Goal: Transaction & Acquisition: Purchase product/service

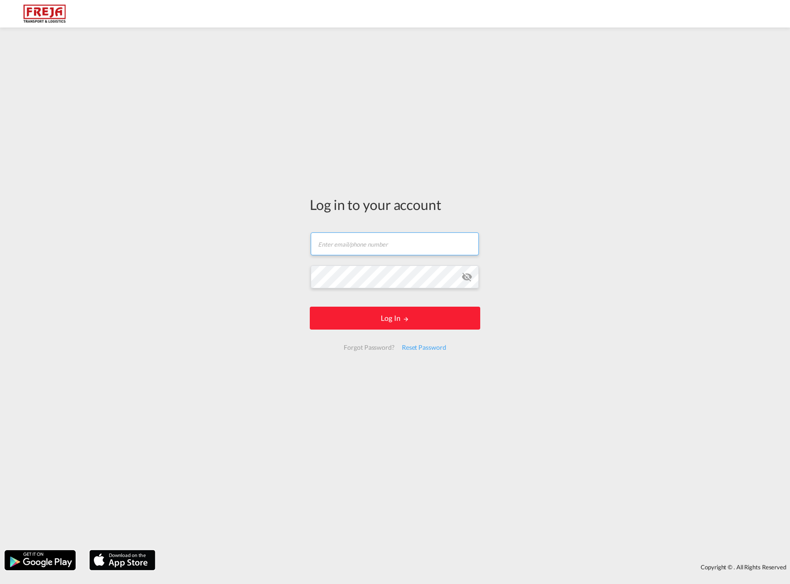
click at [338, 252] on input "text" at bounding box center [395, 243] width 168 height 23
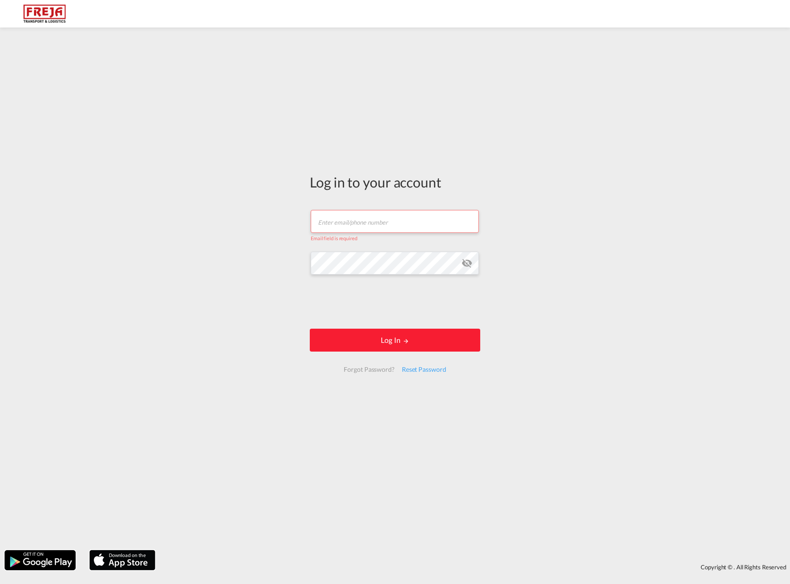
click at [355, 218] on input "text" at bounding box center [395, 221] width 168 height 23
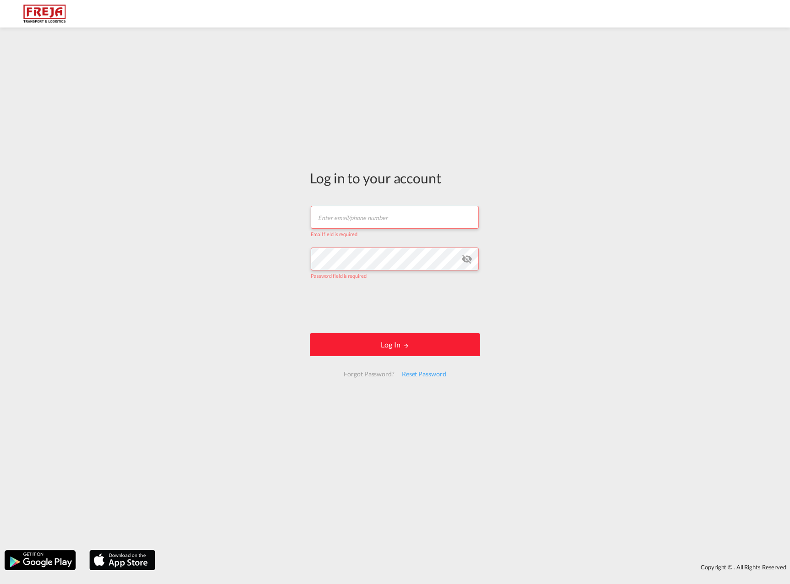
type input "[EMAIL_ADDRESS][DOMAIN_NAME]"
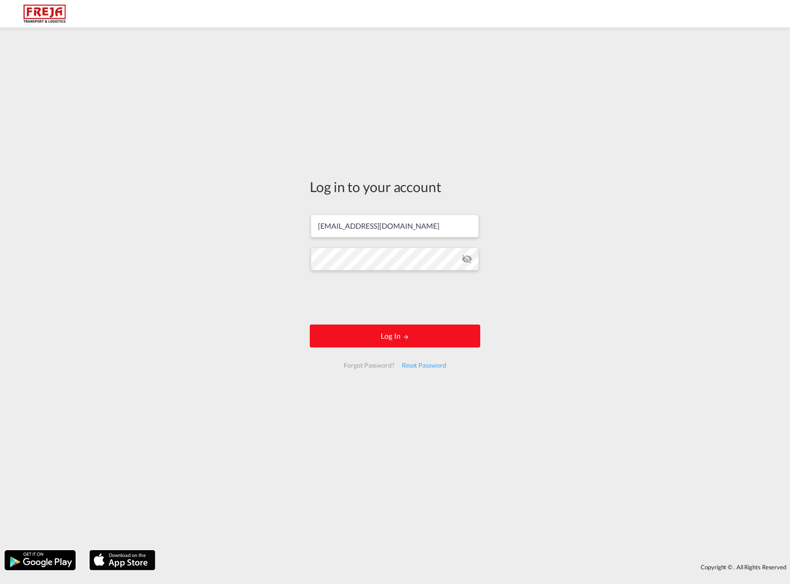
click at [385, 334] on button "Log In" at bounding box center [395, 335] width 170 height 23
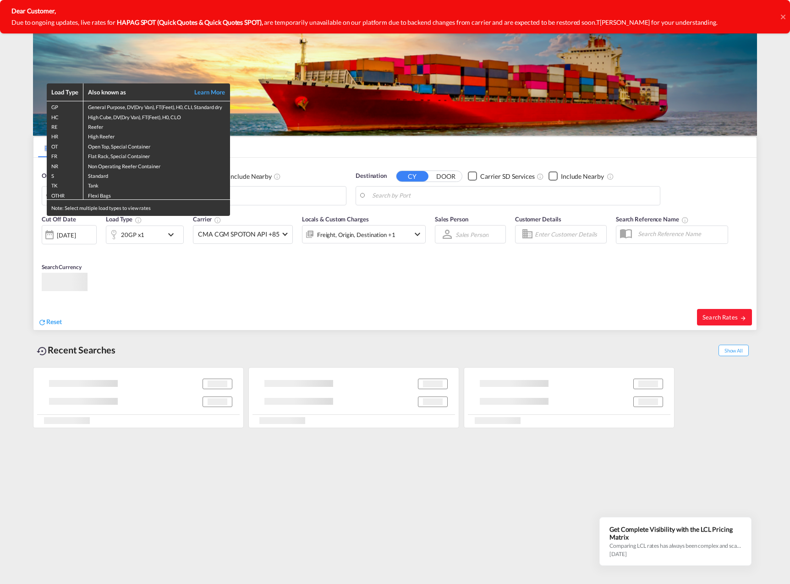
type input "[GEOGRAPHIC_DATA], NOSVG"
type input "[GEOGRAPHIC_DATA], SGSIN"
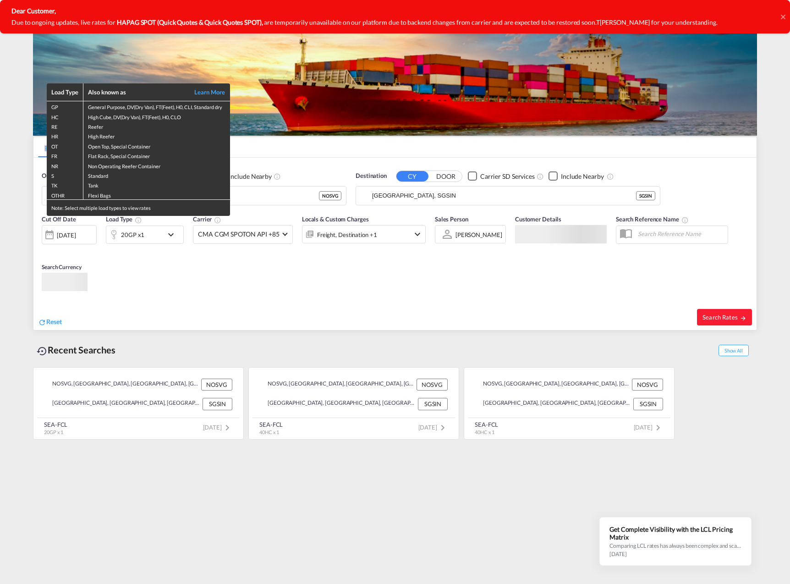
click at [313, 165] on div "Load Type Also known as Learn More GP General Purpose, DV(Dry Van), FT(Feet), H…" at bounding box center [395, 292] width 790 height 584
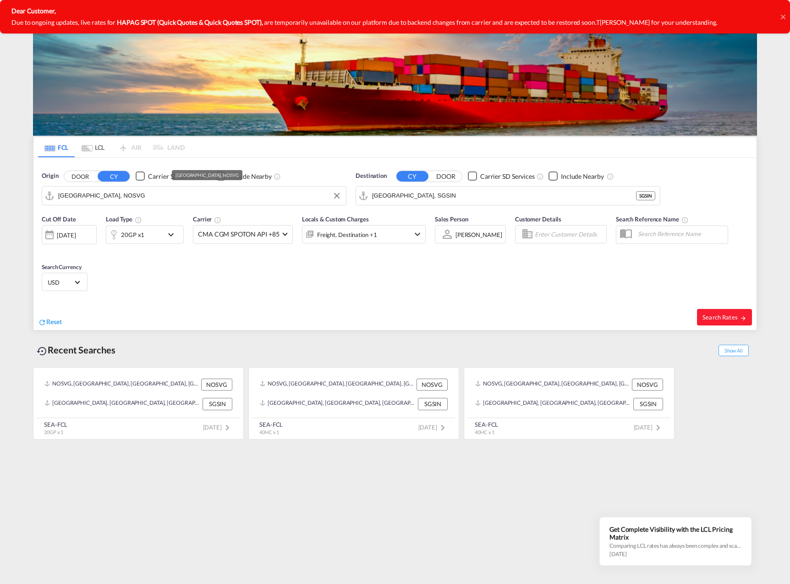
click at [109, 193] on input "[GEOGRAPHIC_DATA], NOSVG" at bounding box center [199, 196] width 283 height 14
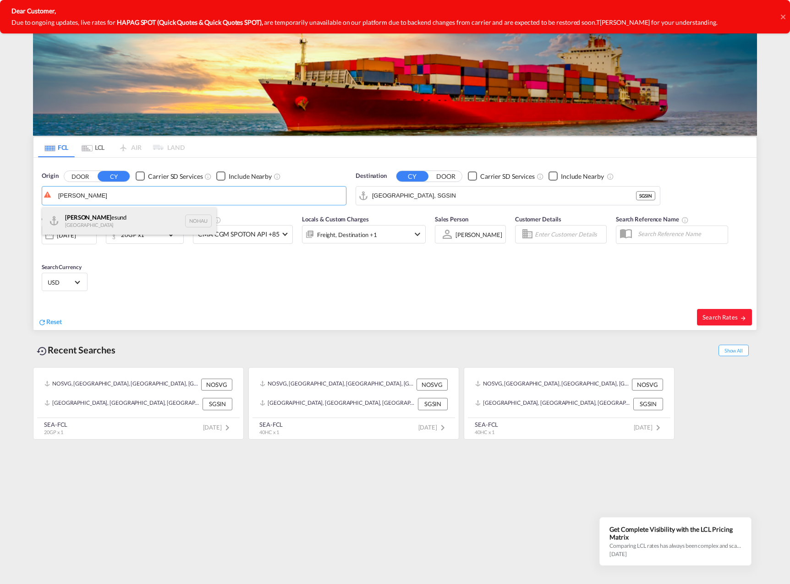
click at [105, 220] on div "[PERSON_NAME] esund Norway NOHAU" at bounding box center [129, 220] width 174 height 27
type input "Haugesund, NOHAU"
click at [410, 195] on input "[GEOGRAPHIC_DATA], SGSIN" at bounding box center [513, 196] width 283 height 14
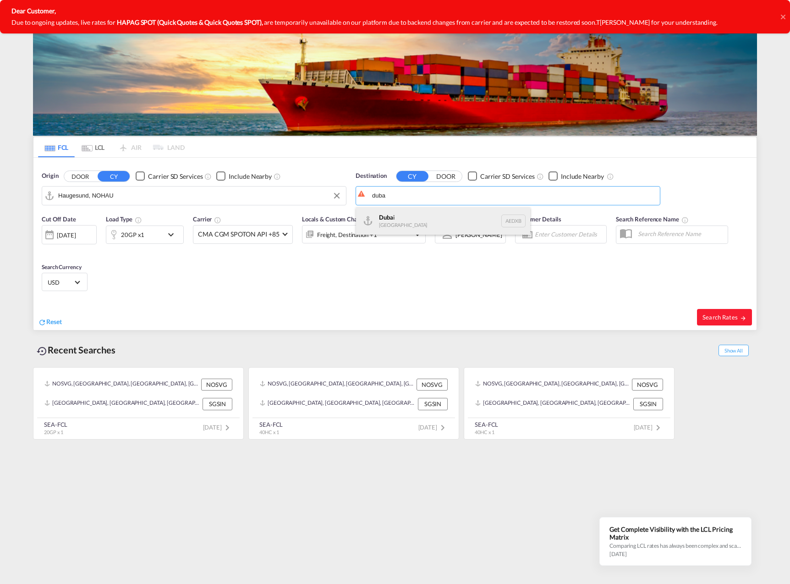
click at [414, 218] on div "Duba i [GEOGRAPHIC_DATA] AEDXB" at bounding box center [443, 220] width 174 height 27
type input "[GEOGRAPHIC_DATA], AEDXB"
click at [150, 234] on div "20GP x1" at bounding box center [134, 234] width 57 height 18
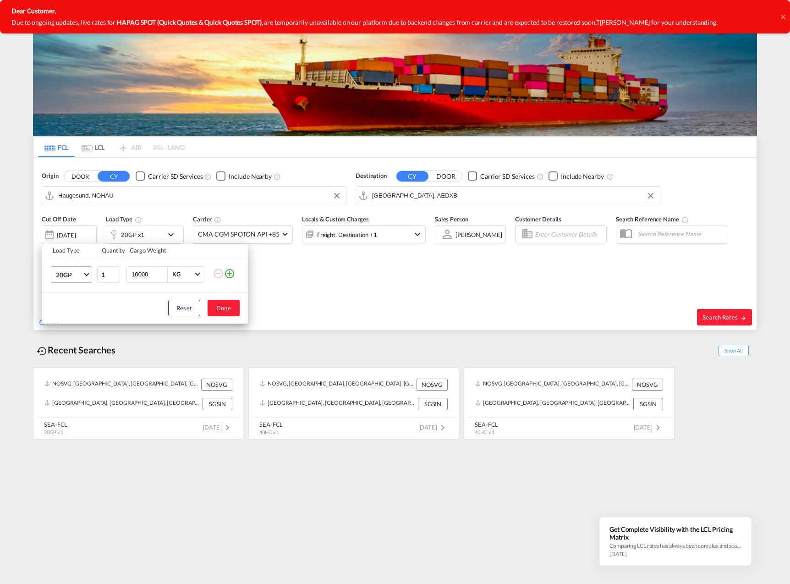
click at [86, 274] on span "Choose: \a20GP" at bounding box center [86, 273] width 5 height 5
click at [74, 299] on md-option "40GP" at bounding box center [80, 296] width 62 height 22
click at [110, 275] on input "1" at bounding box center [108, 274] width 23 height 16
type input "2"
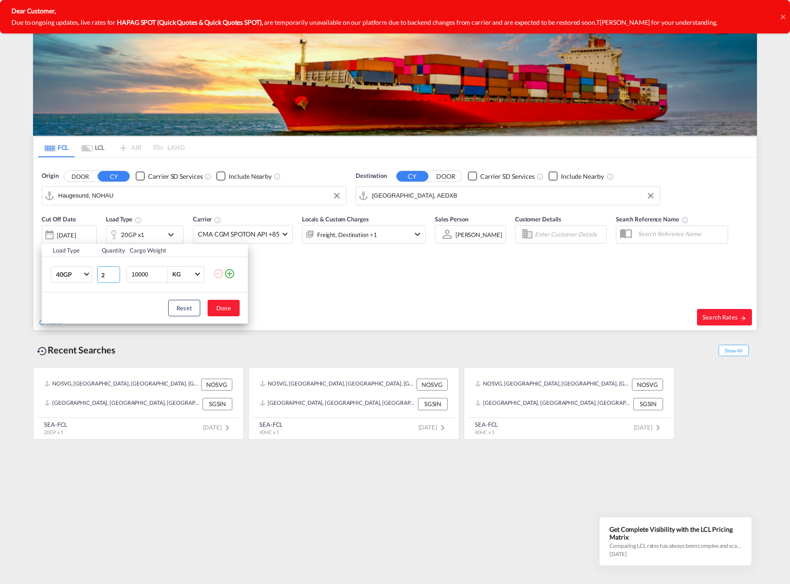
click at [115, 273] on input "2" at bounding box center [108, 274] width 23 height 16
drag, startPoint x: 153, startPoint y: 273, endPoint x: 115, endPoint y: 276, distance: 38.1
click at [115, 276] on tr "40GP 2 10000 KG KG" at bounding box center [145, 274] width 206 height 35
type input "23000"
click at [148, 310] on div "Reset Done" at bounding box center [145, 307] width 206 height 31
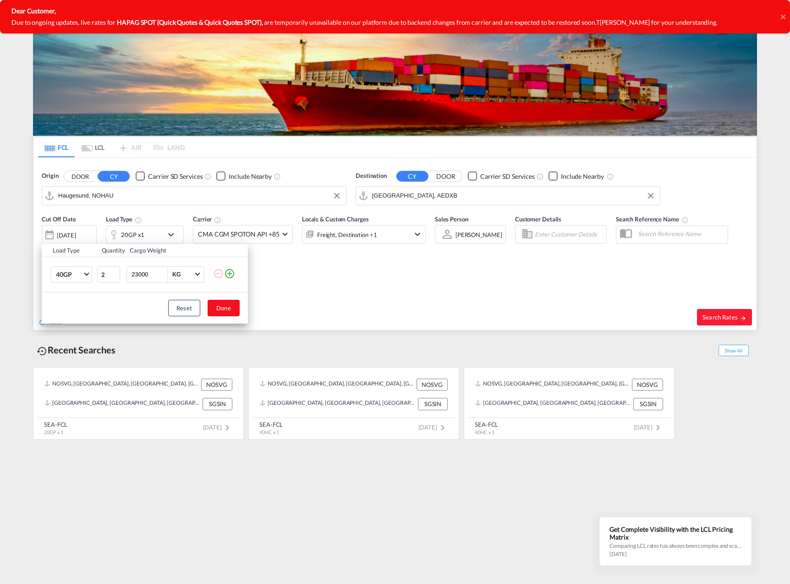
click at [233, 309] on button "Done" at bounding box center [224, 308] width 32 height 16
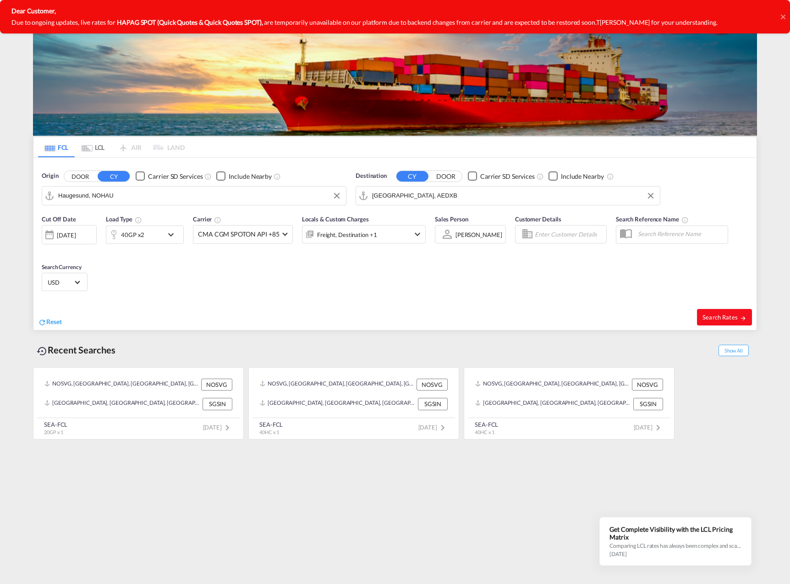
click at [705, 316] on span "Search Rates" at bounding box center [724, 316] width 44 height 7
type input "NOHAU to AEDXB / [DATE]"
